Goal: Task Accomplishment & Management: Use online tool/utility

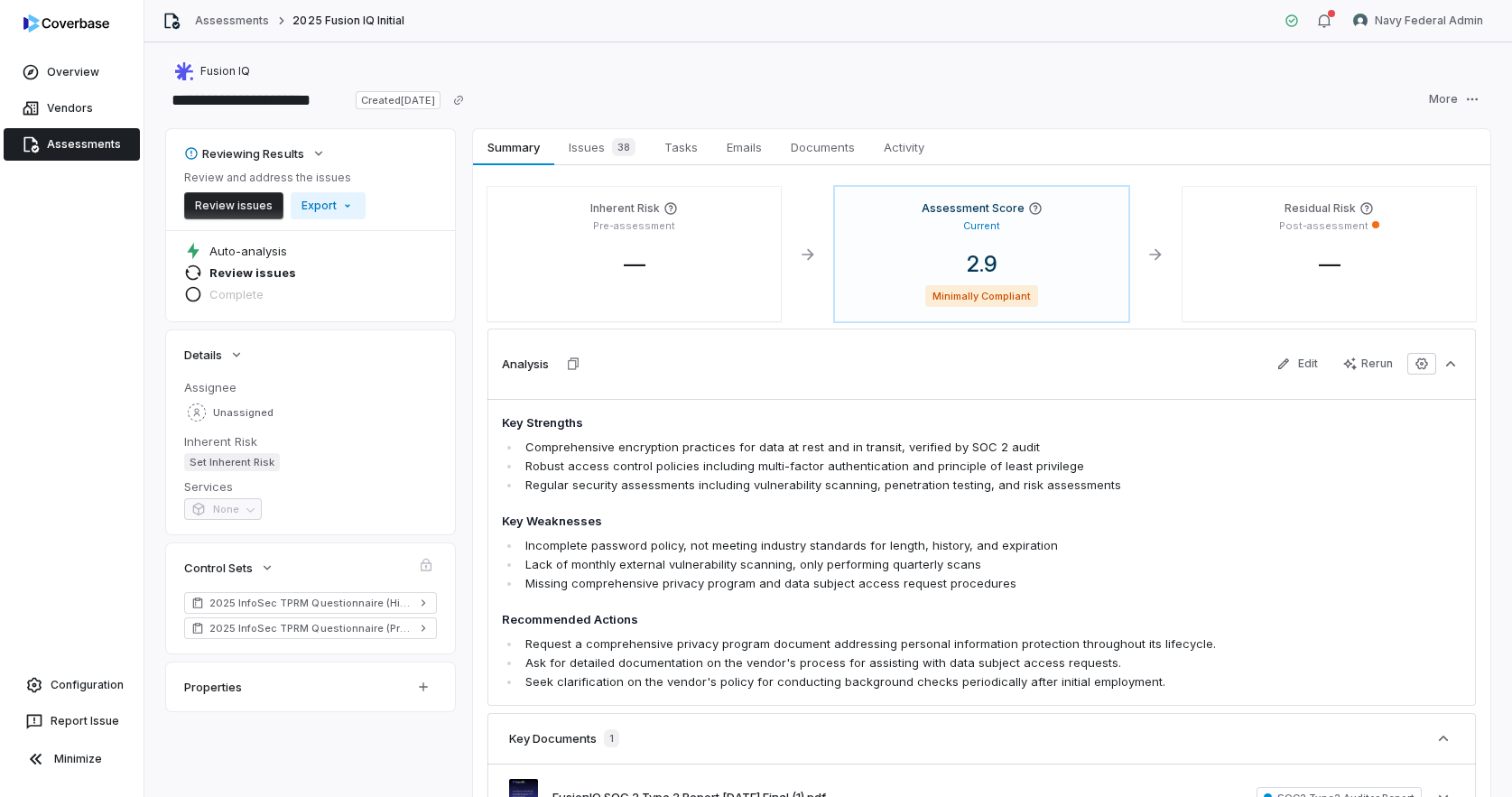
click at [88, 145] on link "Assessments" at bounding box center [72, 144] width 136 height 32
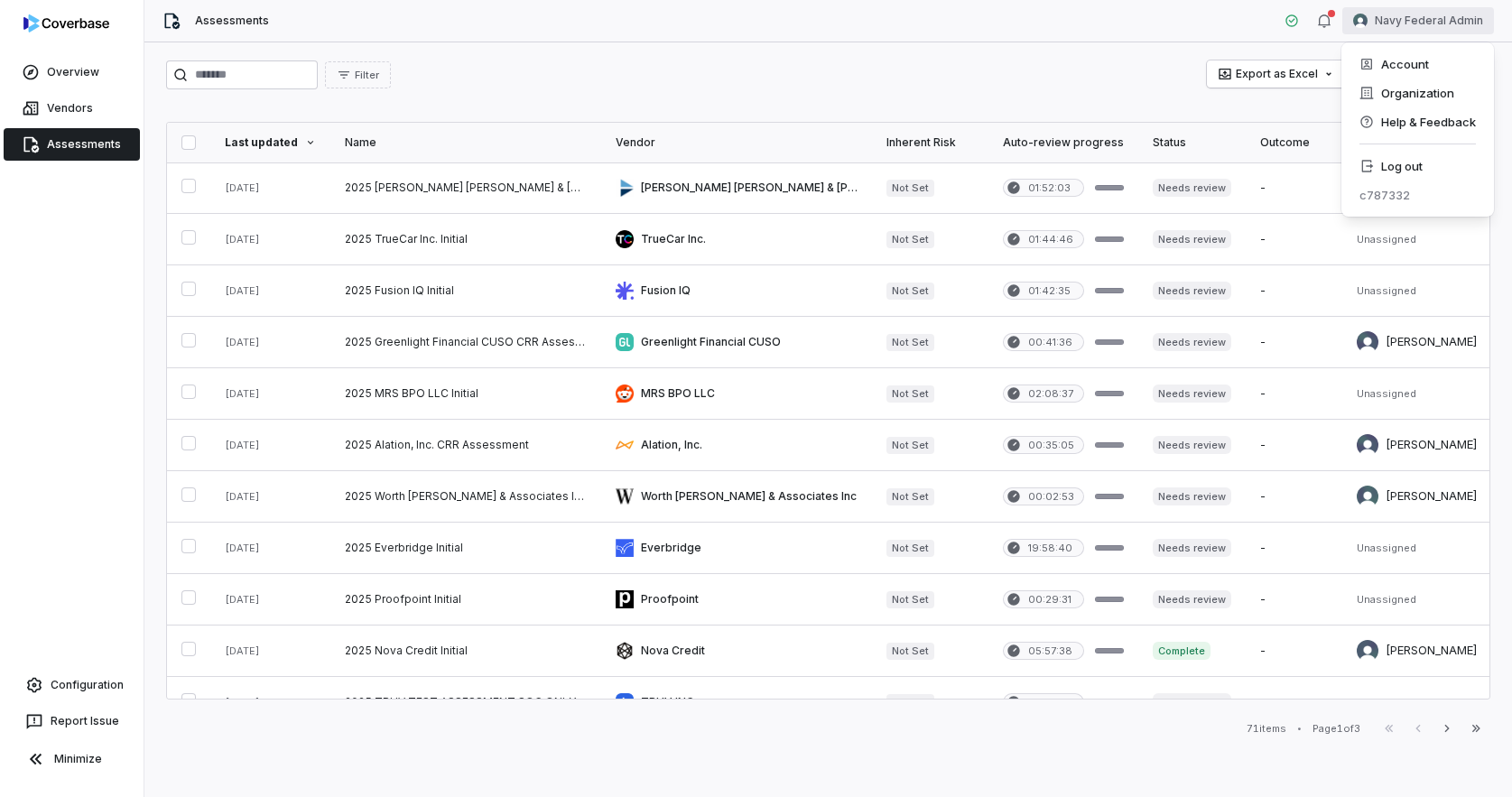
click at [1420, 16] on html "Overview Vendors Assessments Configuration Report Issue Minimize Assessments Na…" at bounding box center [756, 398] width 1512 height 797
click at [1425, 162] on div "Log out" at bounding box center [1418, 166] width 138 height 29
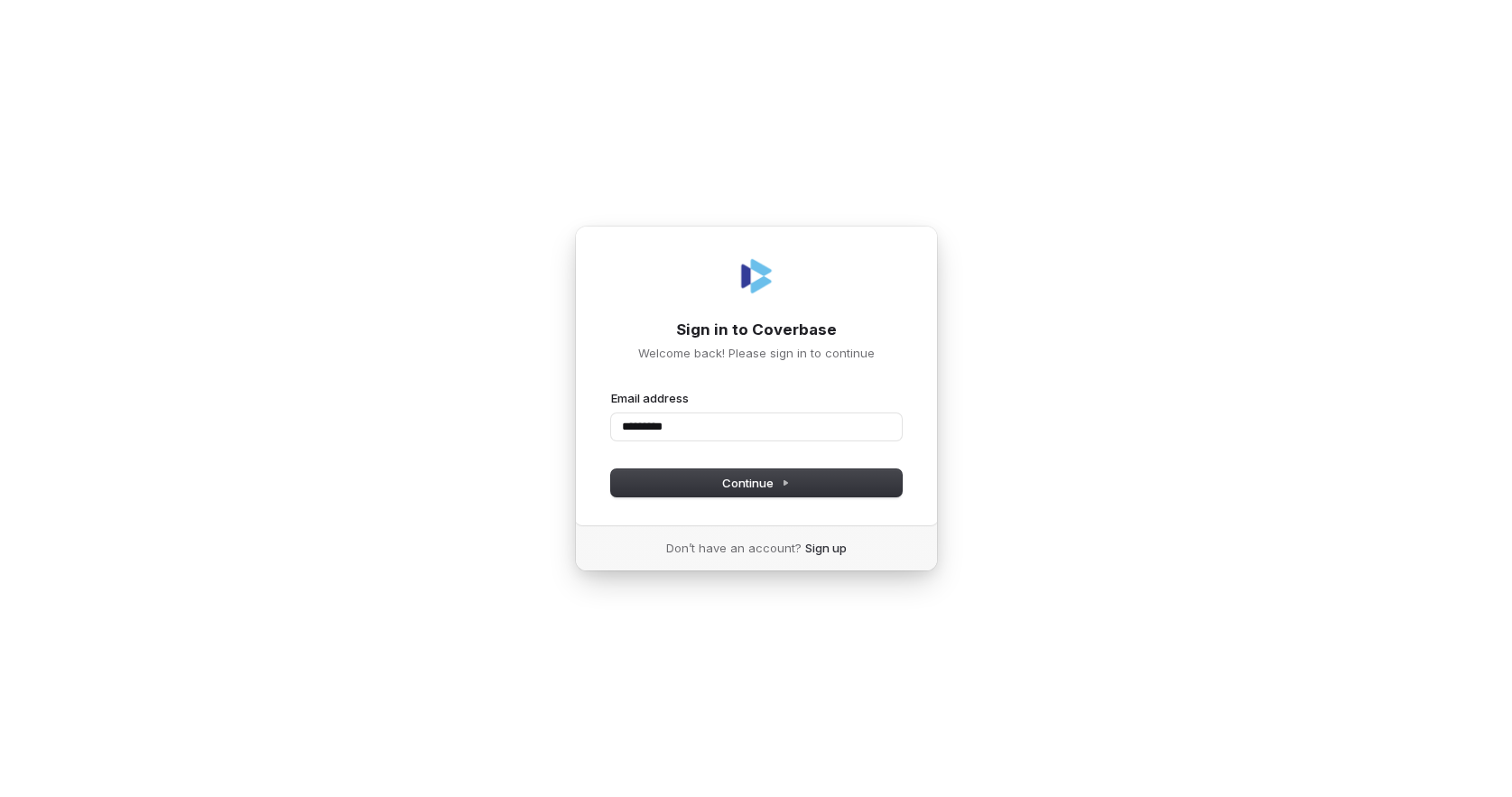
type input "**********"
click at [0, 796] on com-1password-button at bounding box center [0, 797] width 0 height 0
type input "**********"
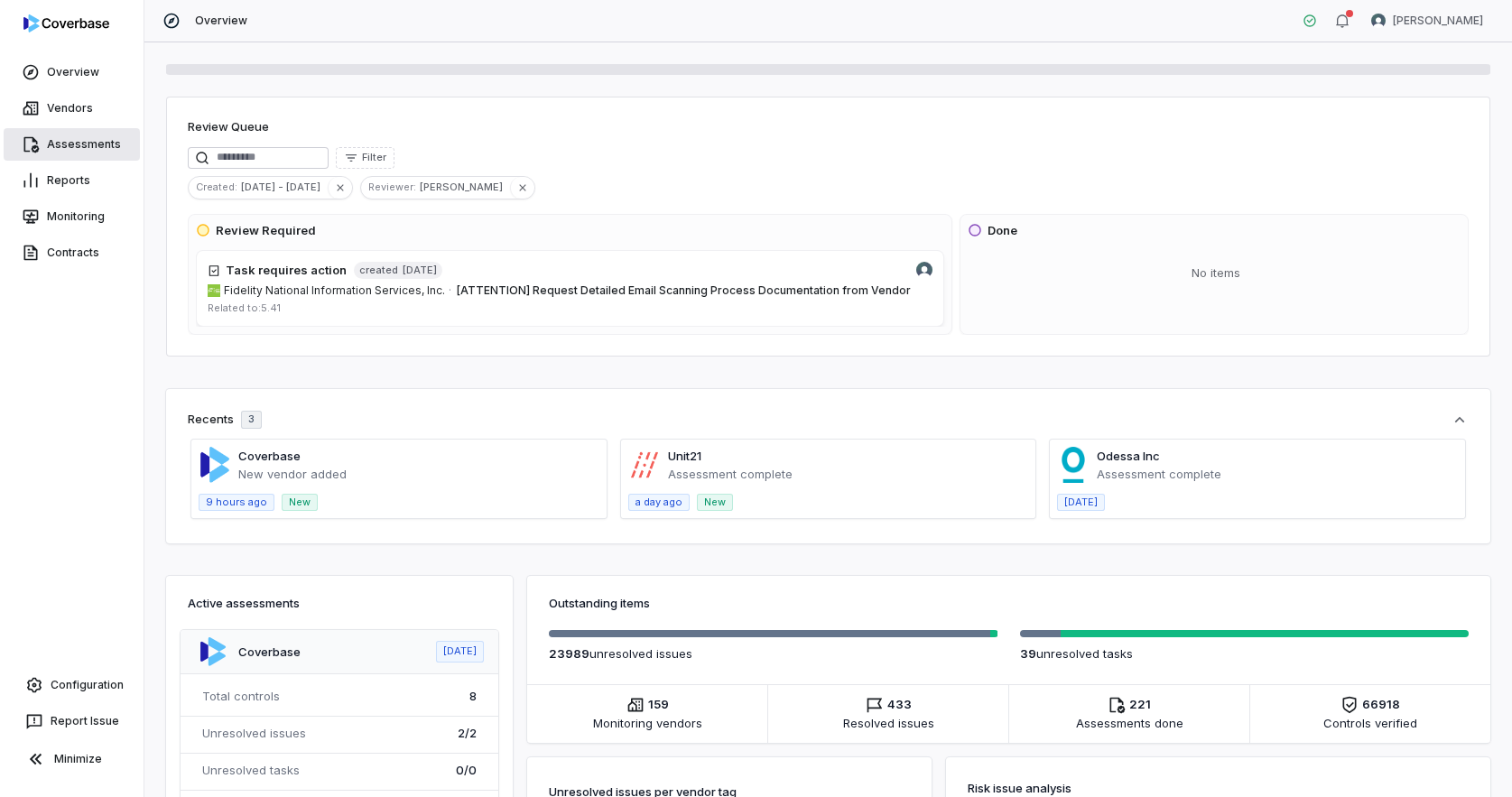
click at [80, 135] on link "Assessments" at bounding box center [72, 144] width 136 height 32
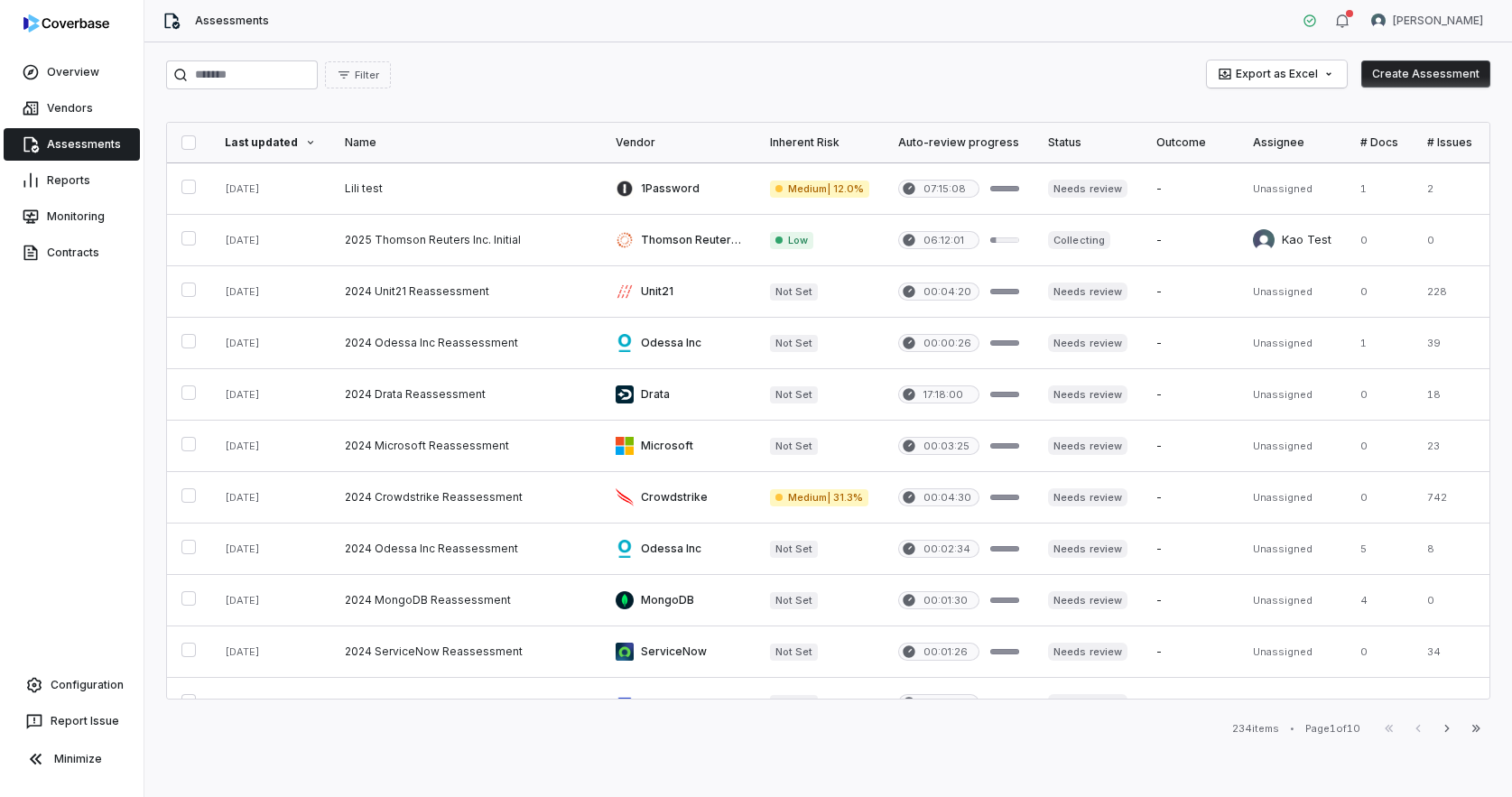
scroll to position [487, 0]
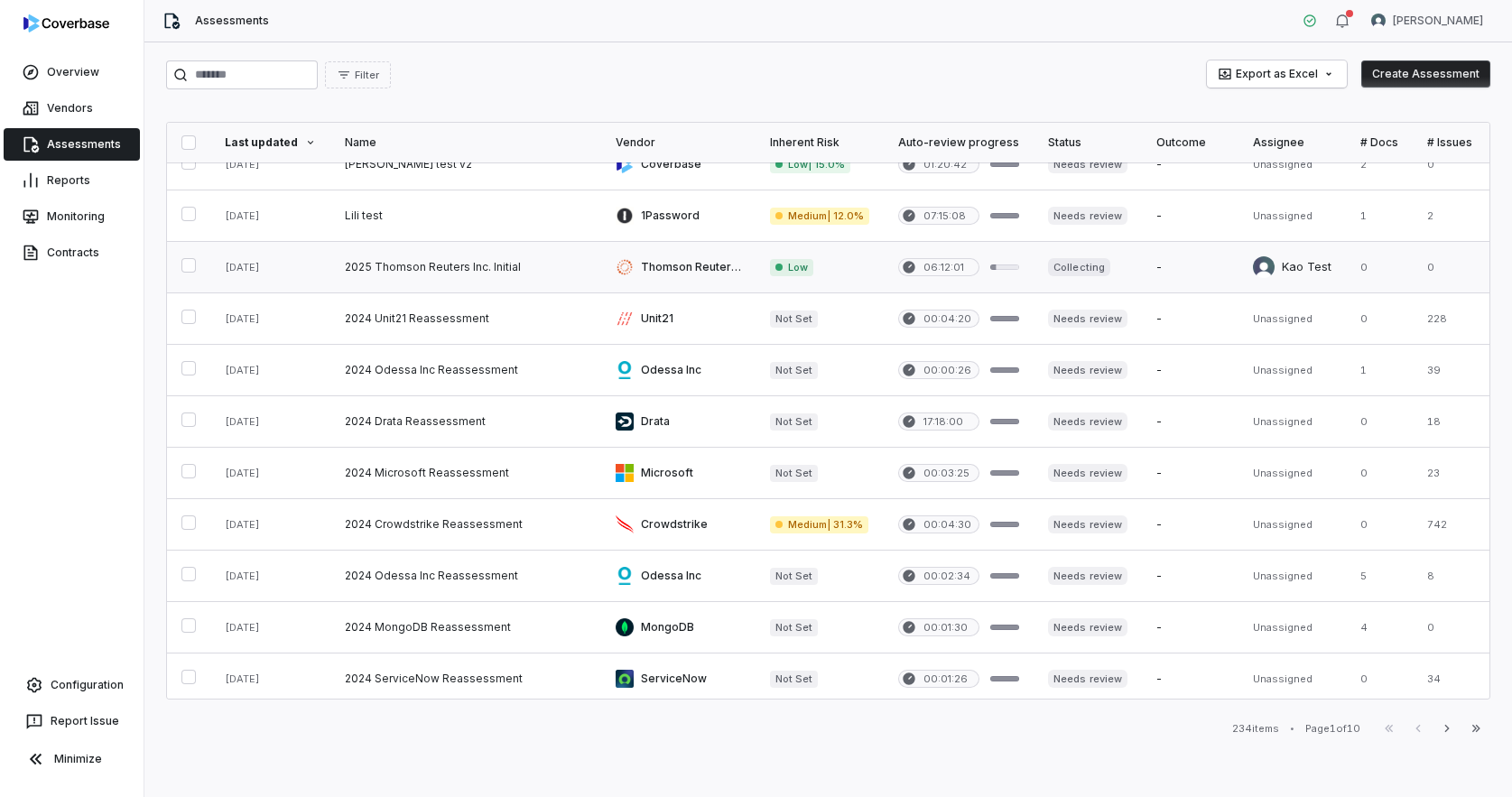
click at [445, 257] on link at bounding box center [465, 268] width 271 height 51
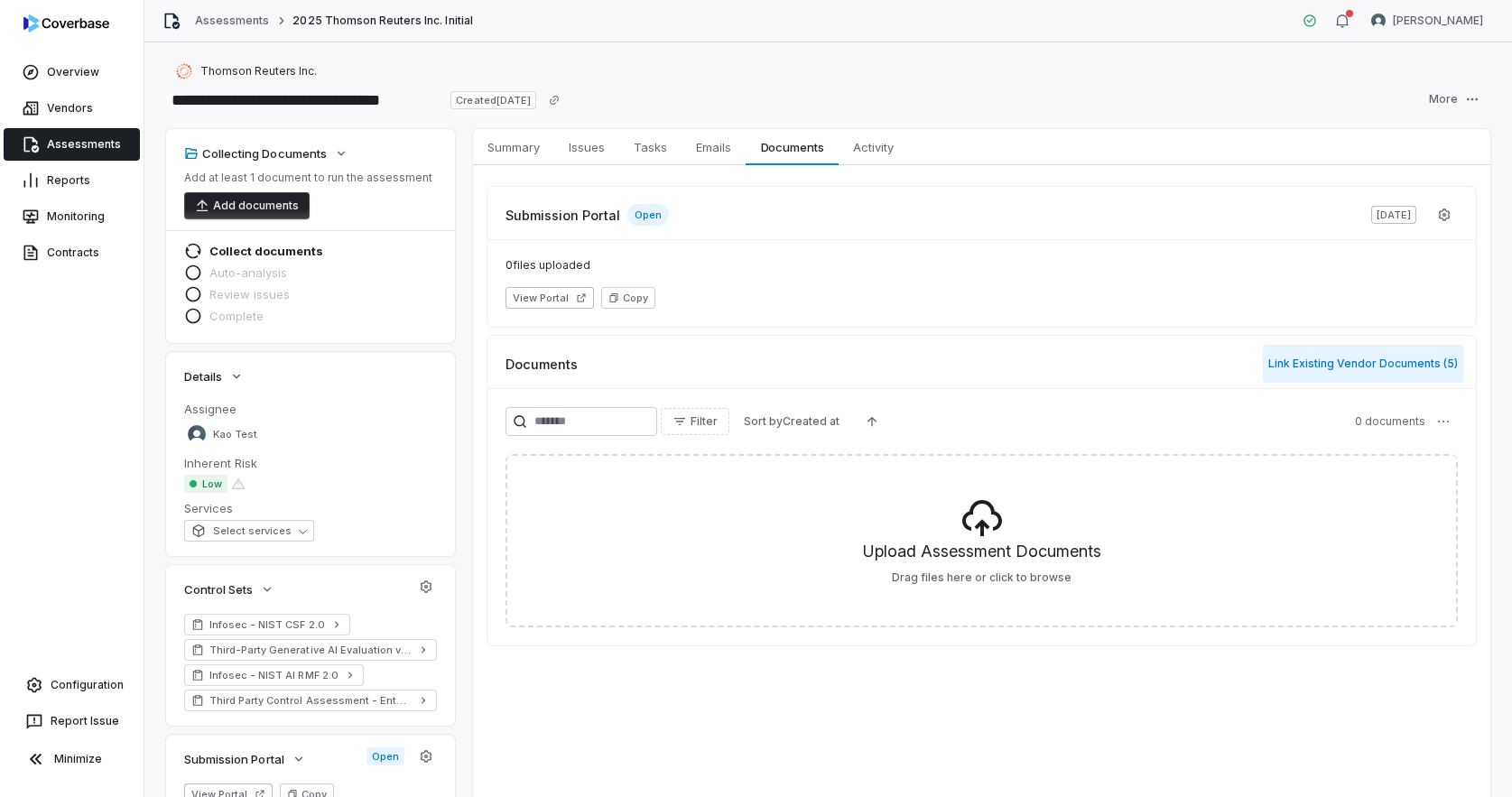
click at [1379, 360] on button "Link Existing Vendor Documents ( 5 )" at bounding box center [1363, 363] width 201 height 38
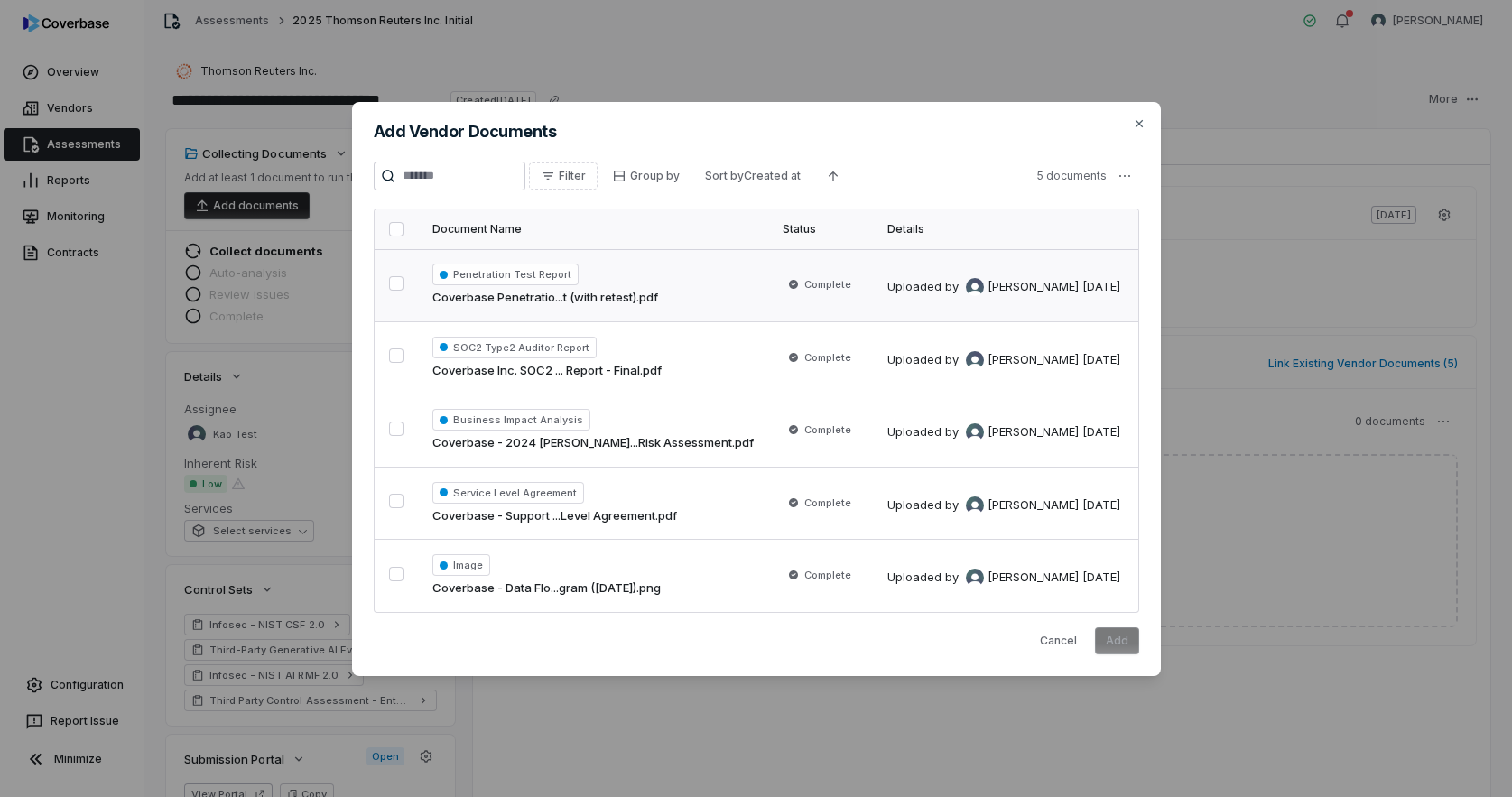
click at [395, 283] on button "button" at bounding box center [396, 283] width 15 height 15
click at [1123, 633] on button "Add" at bounding box center [1117, 640] width 44 height 27
